Goal: Task Accomplishment & Management: Use online tool/utility

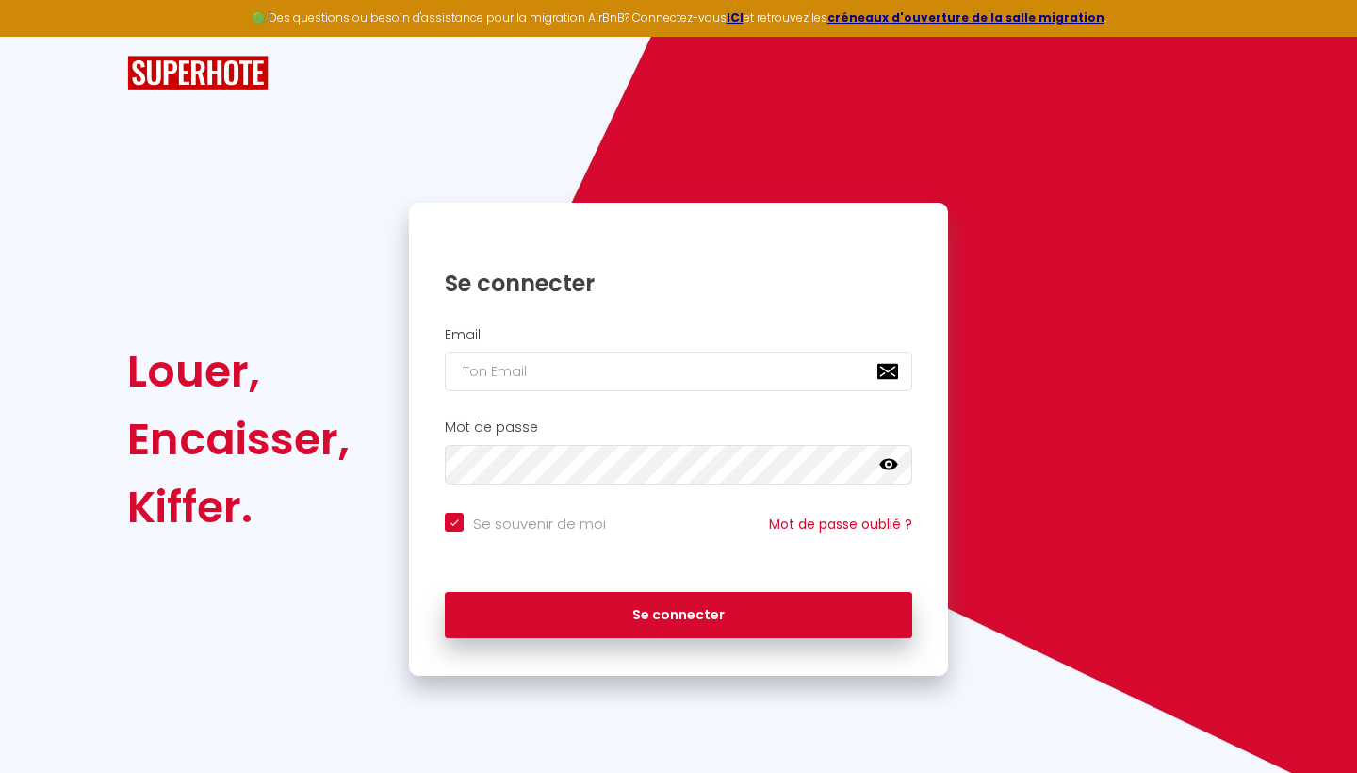
click at [529, 361] on input "email" at bounding box center [678, 372] width 467 height 40
type input "[EMAIL_ADDRESS][DOMAIN_NAME]"
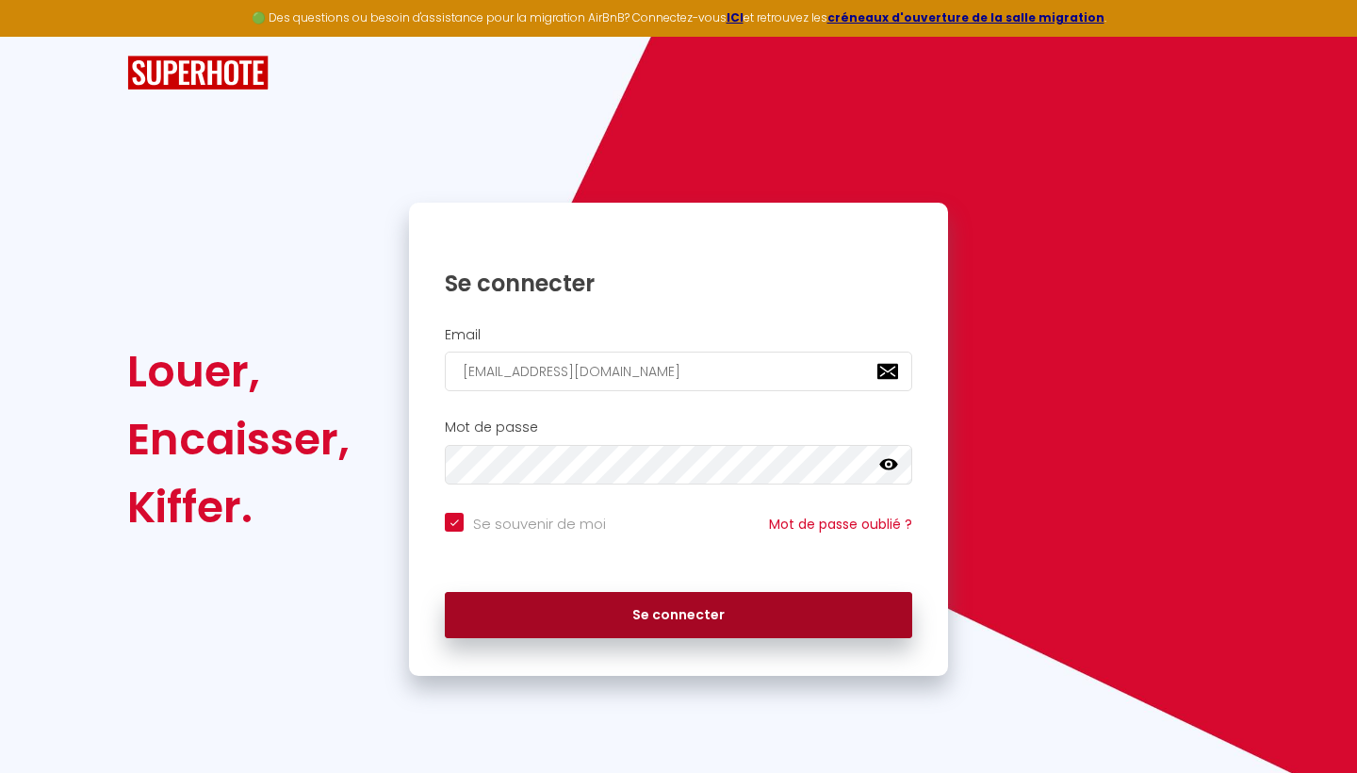
click at [553, 596] on button "Se connecter" at bounding box center [678, 615] width 467 height 47
checkbox input "true"
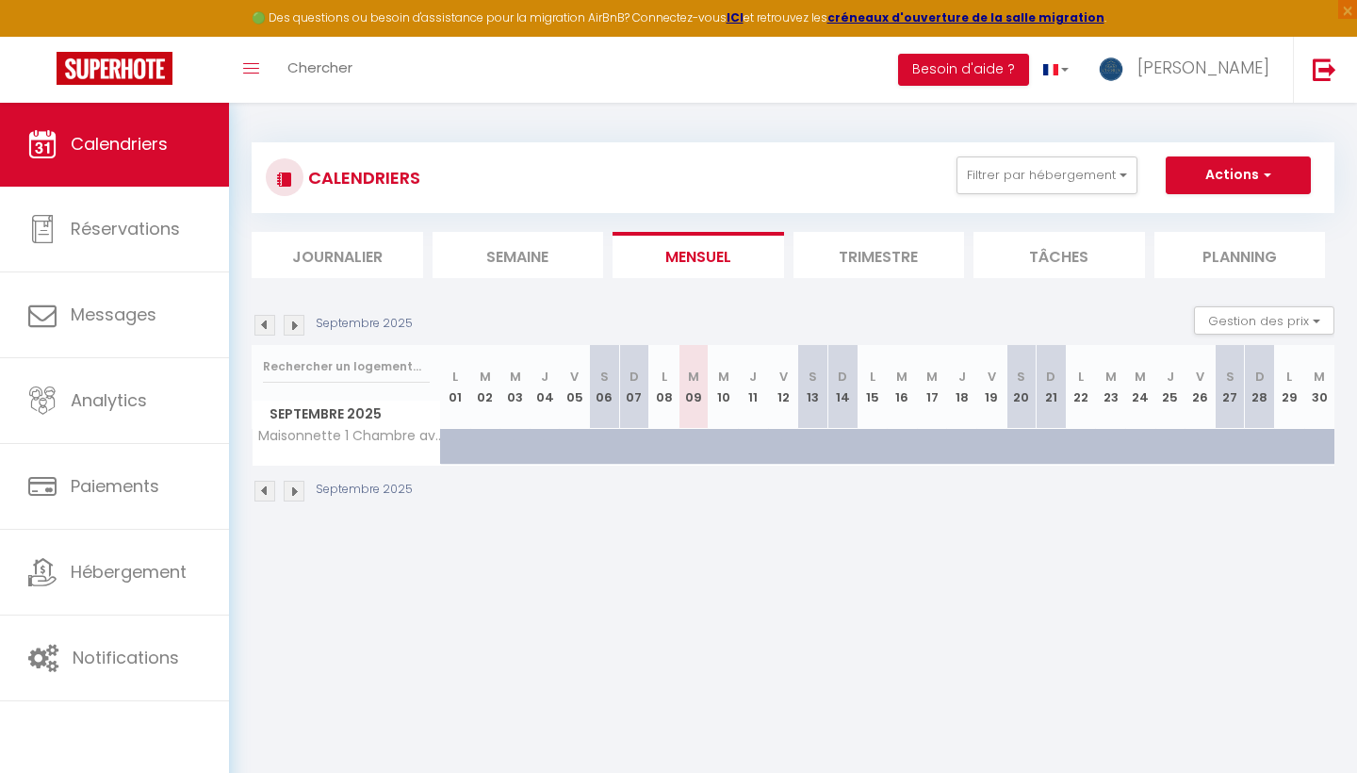
click at [1247, 162] on button "Actions" at bounding box center [1238, 175] width 145 height 38
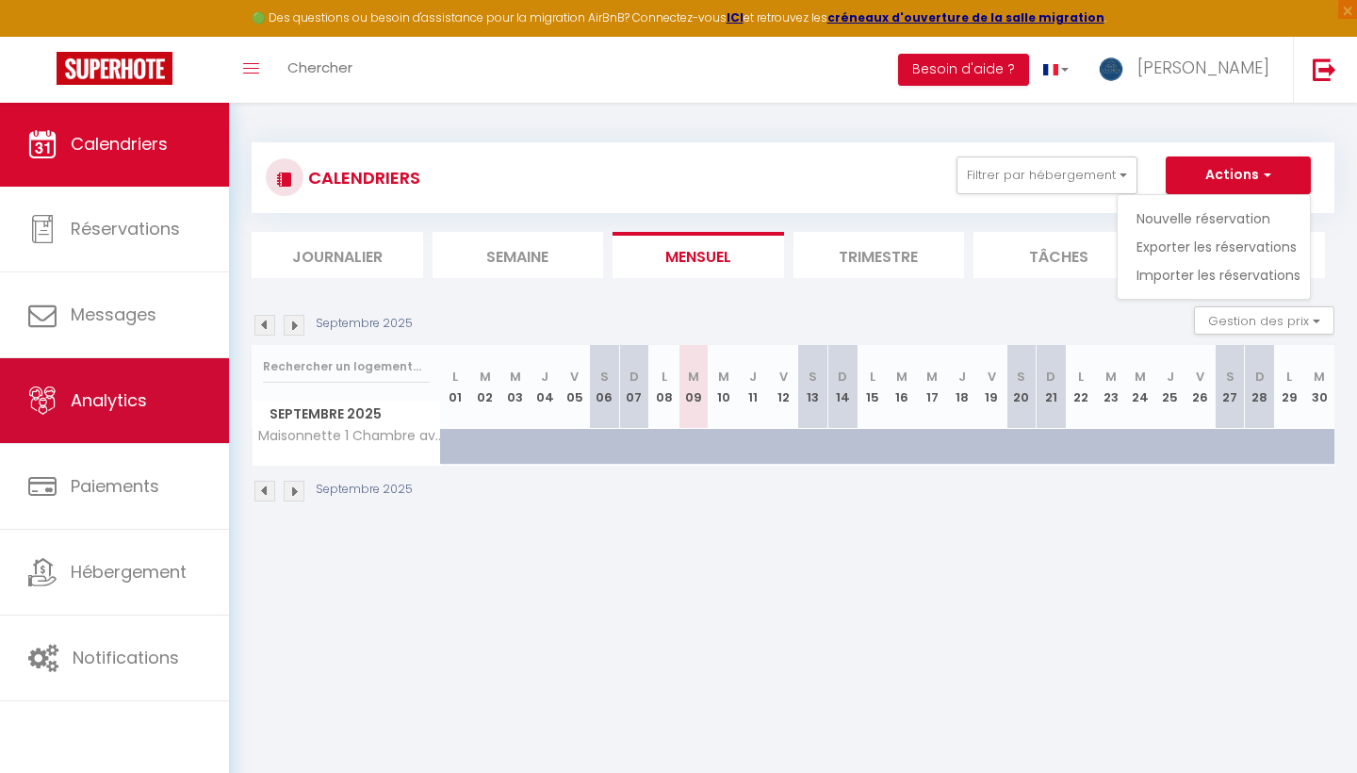
click at [112, 419] on link "Analytics" at bounding box center [114, 400] width 229 height 85
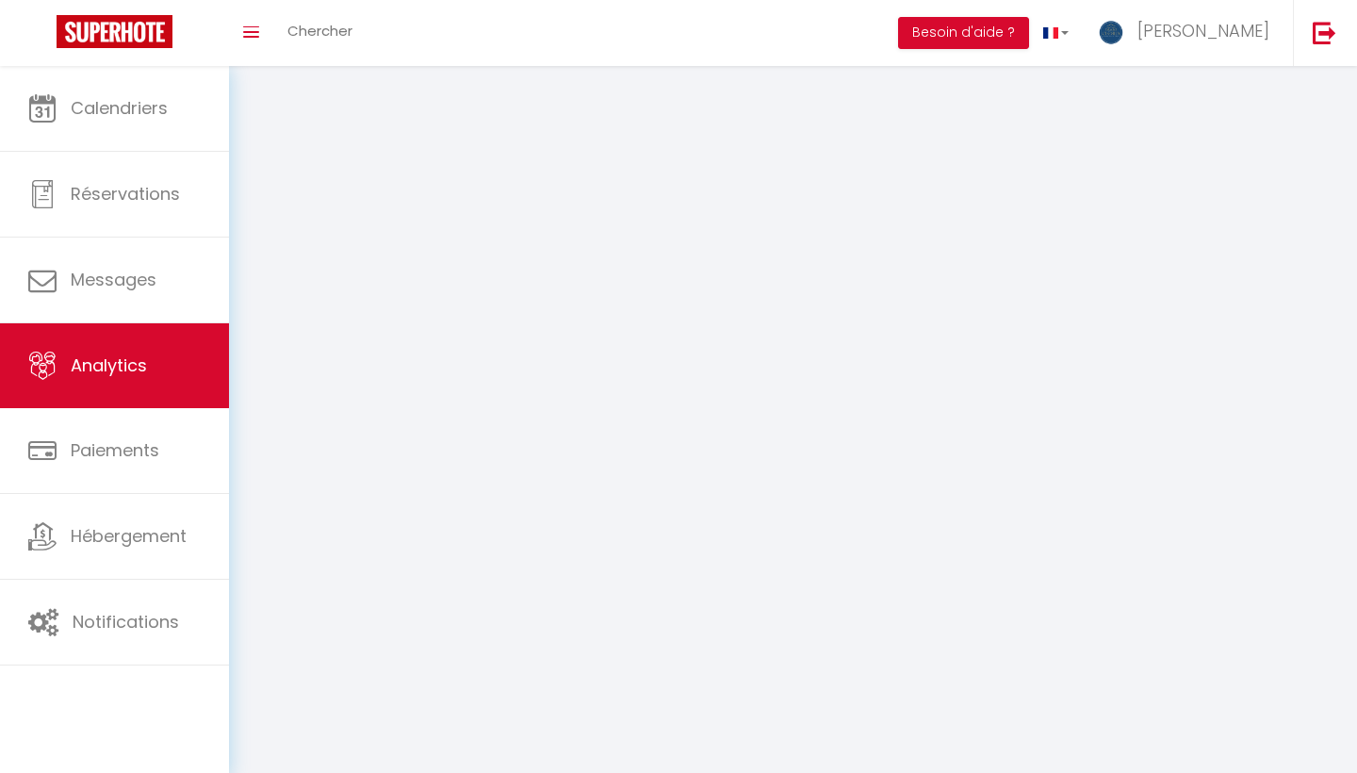
select select "2025"
select select "9"
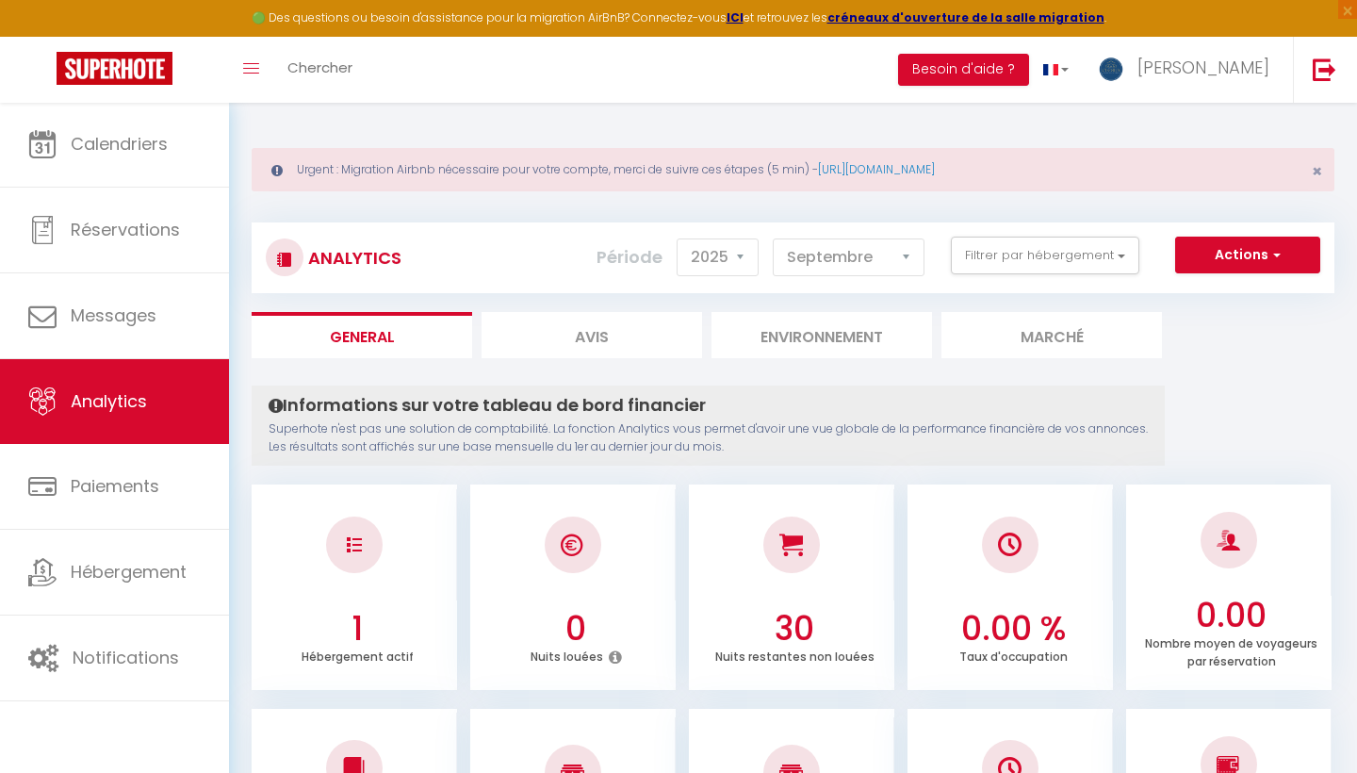
click at [1266, 255] on button "Actions" at bounding box center [1247, 256] width 145 height 38
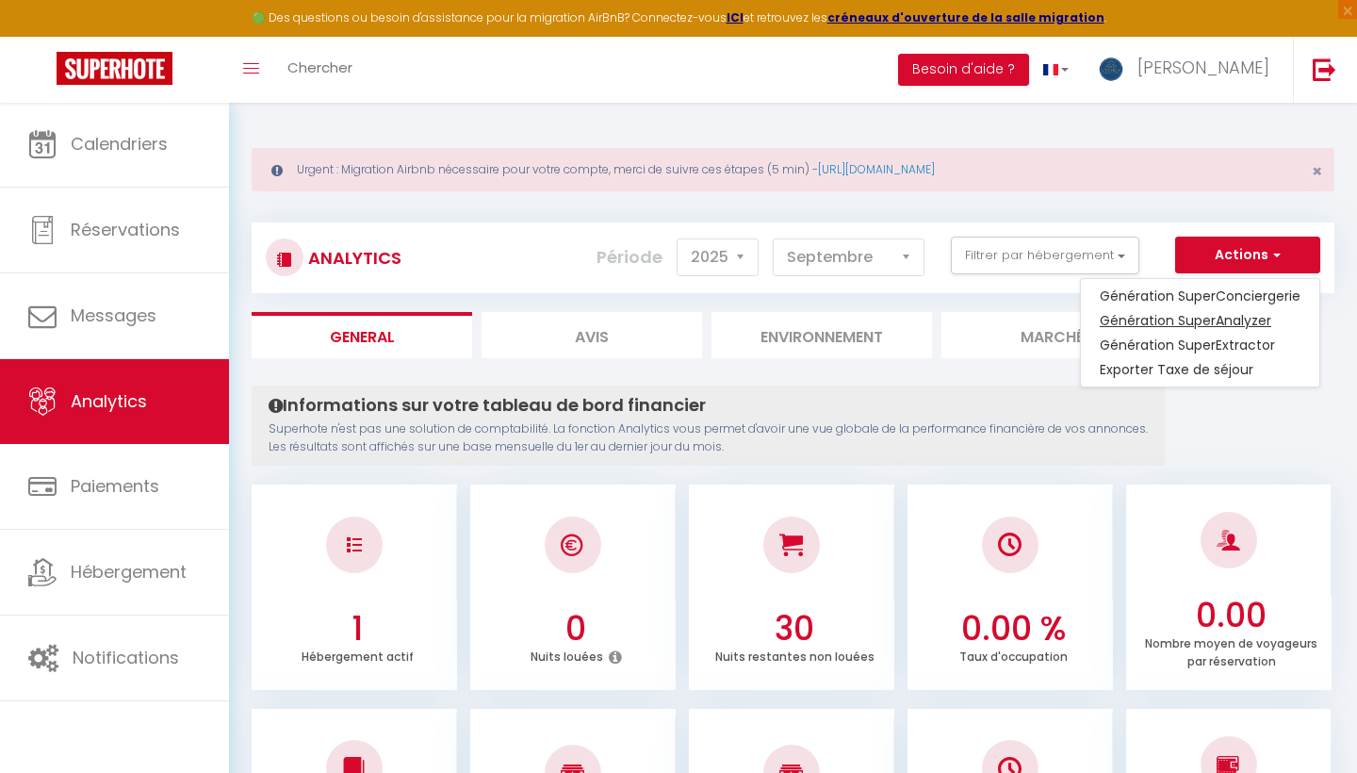
click at [1207, 317] on link "Génération SuperAnalyzer" at bounding box center [1200, 320] width 238 height 25
type input "[EMAIL_ADDRESS][DOMAIN_NAME]"
select select
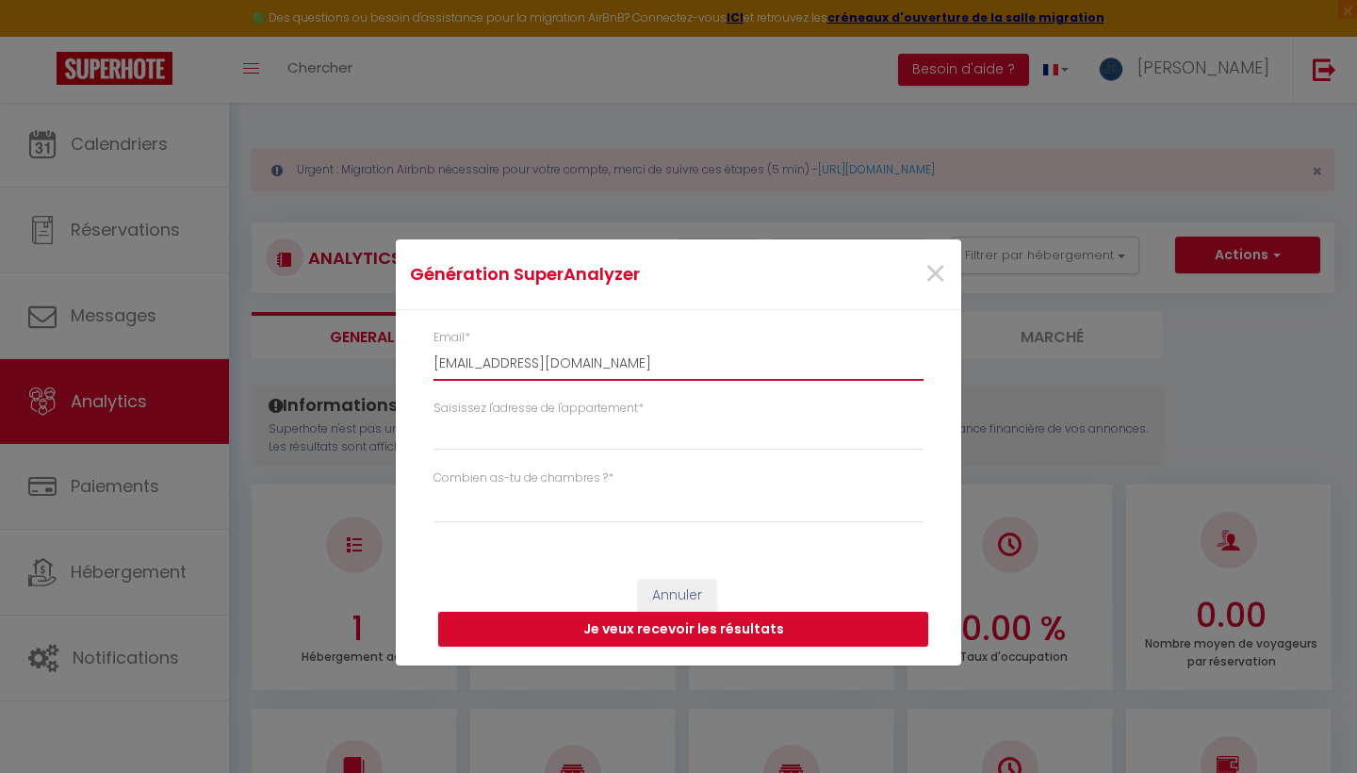
click at [587, 364] on input "[EMAIL_ADDRESS][DOMAIN_NAME]" at bounding box center [679, 364] width 490 height 34
type input "j"
select select
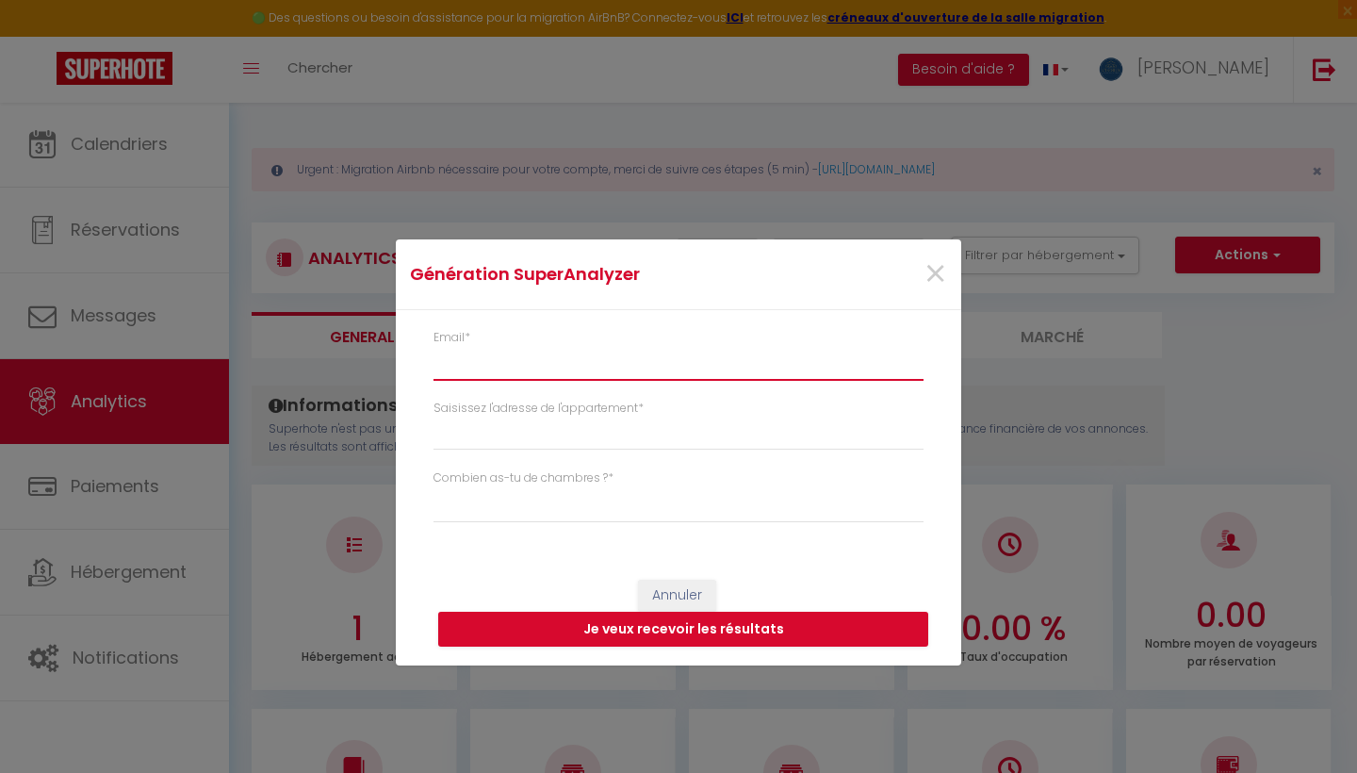
type input "[EMAIL_ADDRESS][DOMAIN_NAME]"
select select
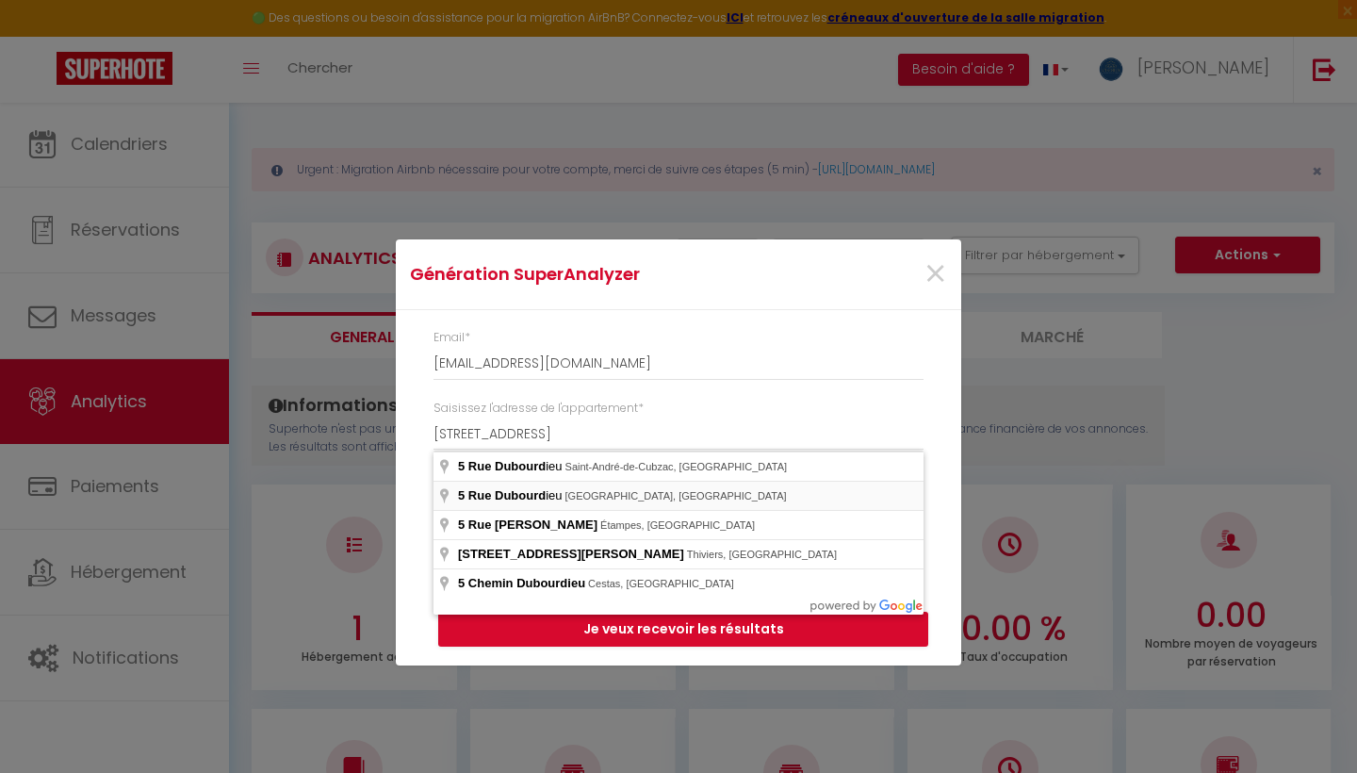
type input "[STREET_ADDRESS]"
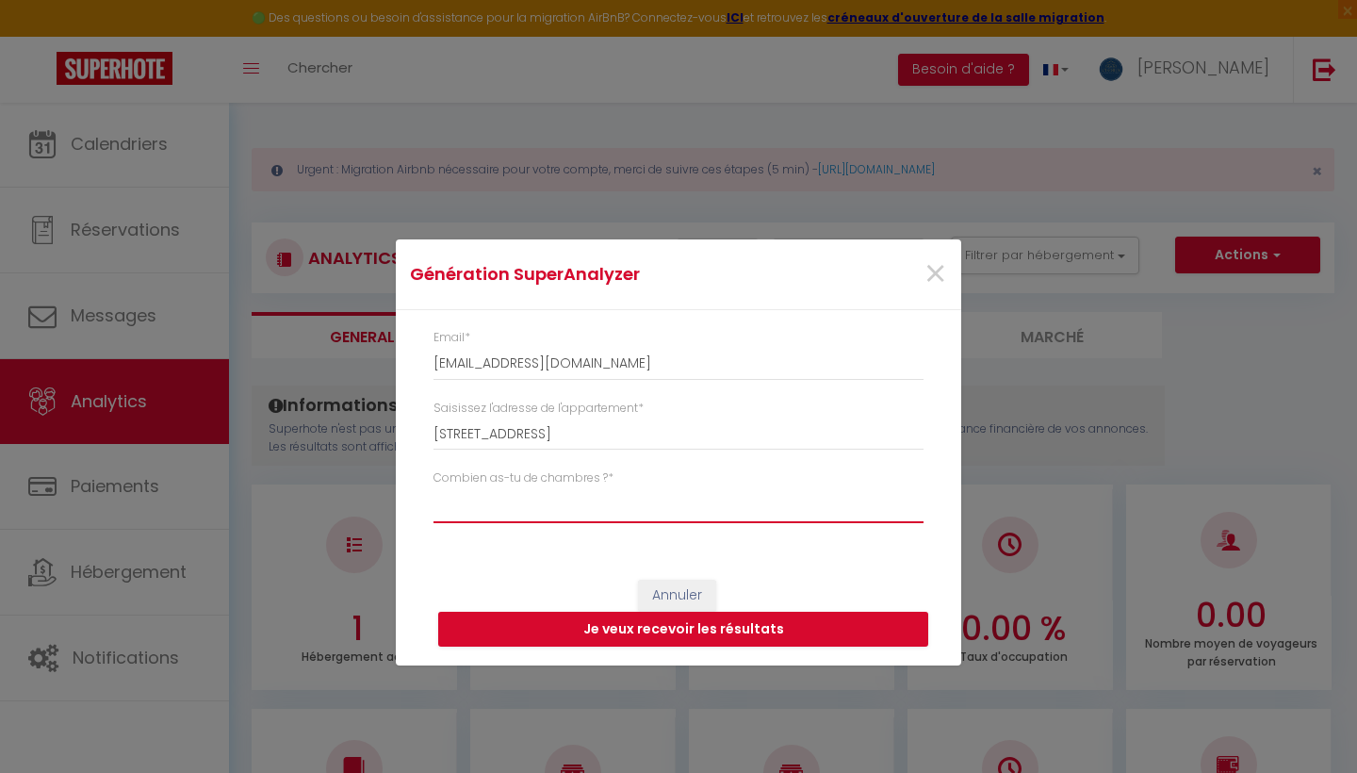
select select "[MEDICAL_DATA]"
click at [672, 634] on button "Je veux recevoir les résultats" at bounding box center [683, 630] width 490 height 36
